Goal: Task Accomplishment & Management: Manage account settings

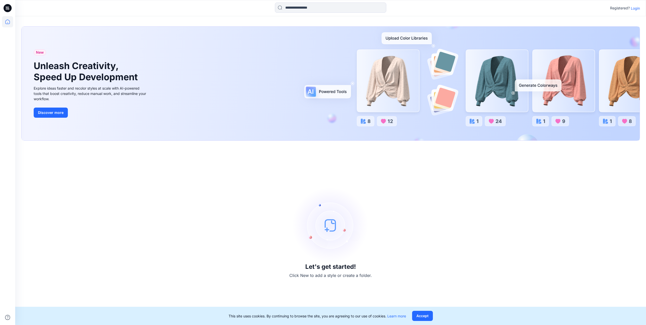
click at [635, 10] on p "Login" at bounding box center [635, 8] width 9 height 5
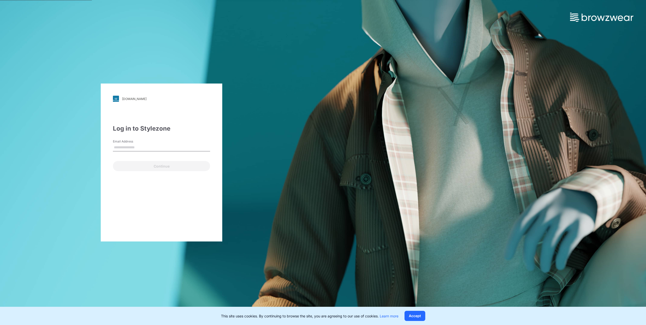
click at [128, 150] on input "Email Address" at bounding box center [161, 148] width 97 height 8
type input "**********"
click at [152, 165] on button "Continue" at bounding box center [161, 166] width 97 height 10
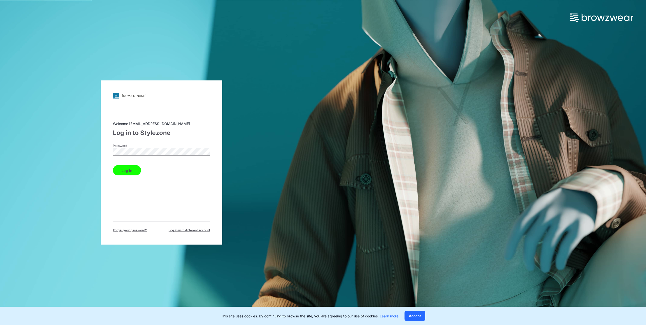
click at [132, 172] on button "Log in" at bounding box center [127, 170] width 28 height 10
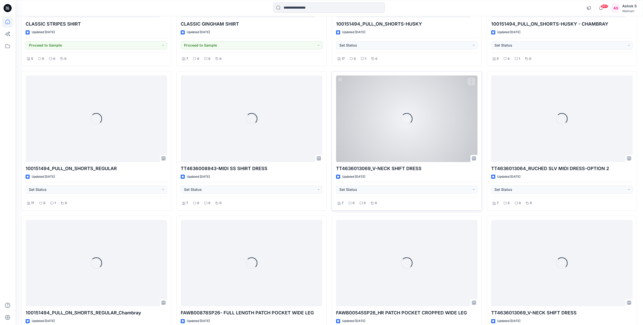
scroll to position [3487, 0]
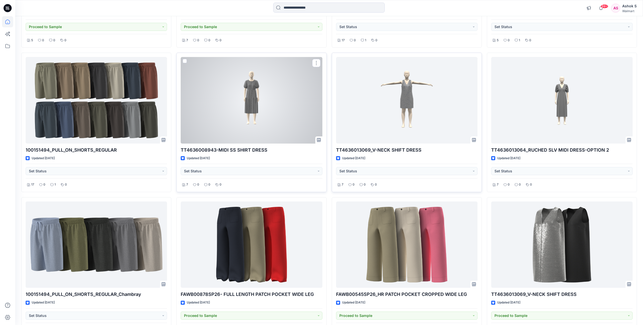
click at [272, 106] on div at bounding box center [251, 100] width 141 height 86
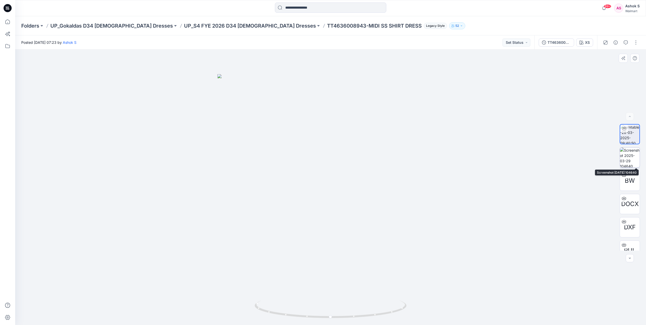
click at [620, 160] on img at bounding box center [630, 158] width 20 height 20
